Goal: Navigation & Orientation: Go to known website

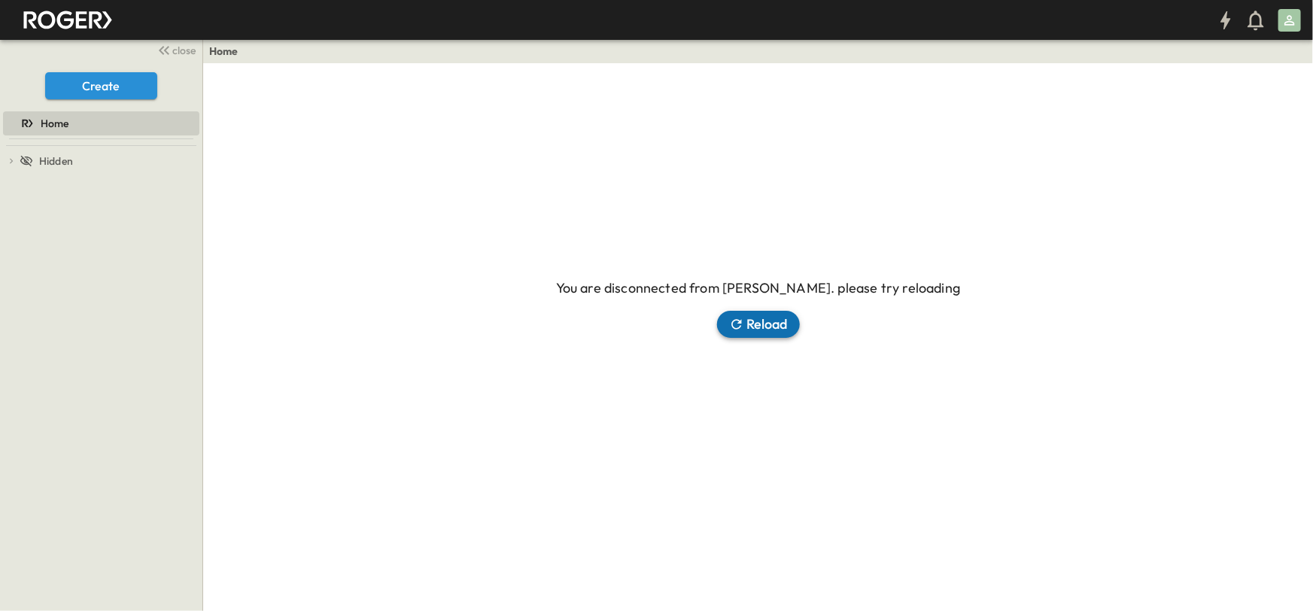
click at [770, 326] on button "Reload" at bounding box center [758, 324] width 83 height 27
click at [731, 308] on div "You are disconnected from [PERSON_NAME]. please try reloading Reload" at bounding box center [758, 308] width 404 height 60
click at [751, 321] on button "Reload" at bounding box center [758, 324] width 83 height 27
click at [754, 321] on button "Reload" at bounding box center [758, 324] width 83 height 27
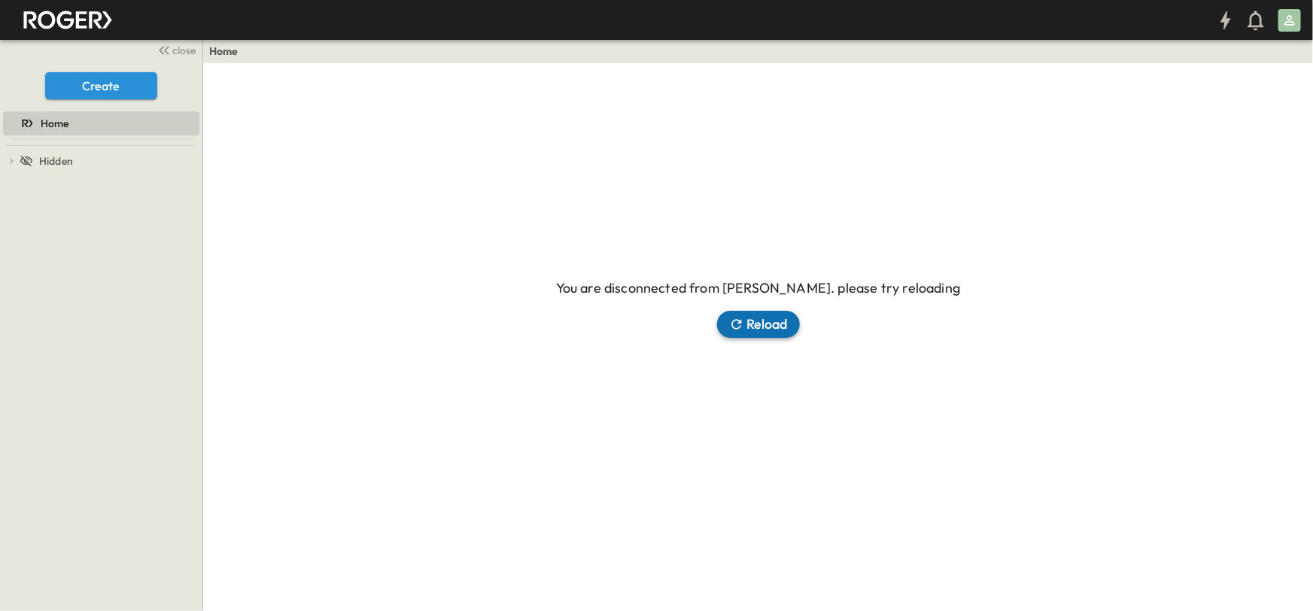
click at [754, 321] on button "Reload" at bounding box center [758, 324] width 83 height 27
